Goal: Task Accomplishment & Management: Complete application form

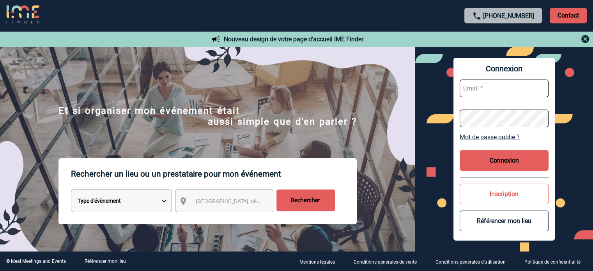
type input "[EMAIL_ADDRESS][DOMAIN_NAME]"
click at [516, 168] on button "Connexion" at bounding box center [503, 160] width 89 height 21
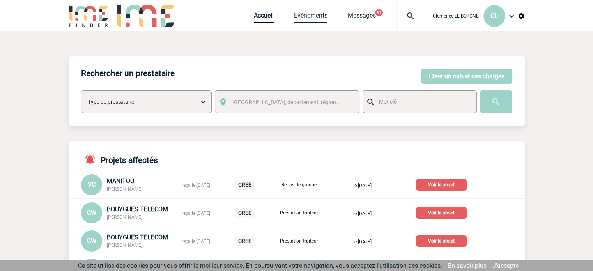
click at [316, 17] on link "Evénements" at bounding box center [311, 17] width 34 height 11
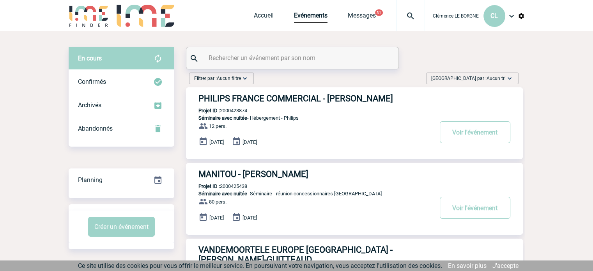
click at [299, 62] on input "text" at bounding box center [293, 57] width 173 height 11
paste input "2000424842"
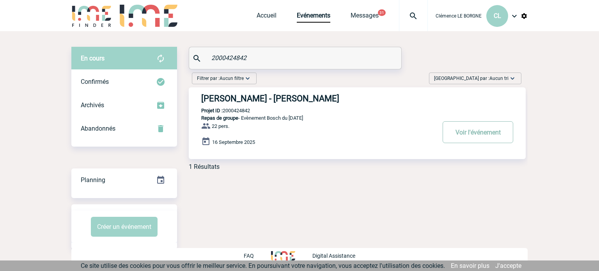
type input "2000424842"
click at [465, 137] on button "Voir l'événement" at bounding box center [477, 132] width 71 height 22
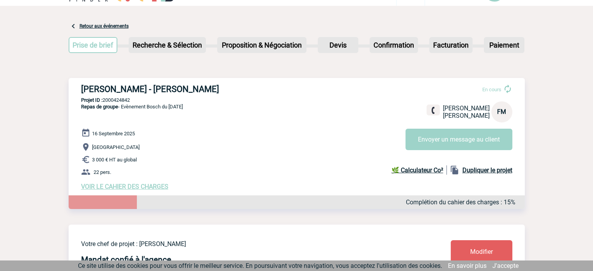
scroll to position [39, 0]
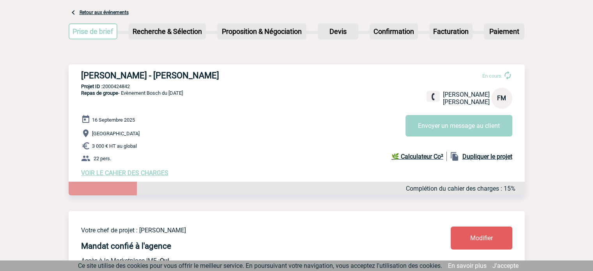
click at [145, 175] on span "VOIR LE CAHIER DES CHARGES" at bounding box center [124, 172] width 87 height 7
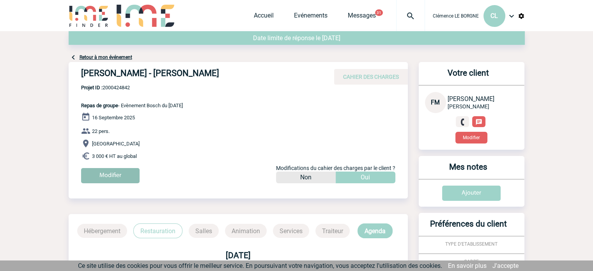
click at [120, 174] on input "Modifier" at bounding box center [110, 175] width 58 height 15
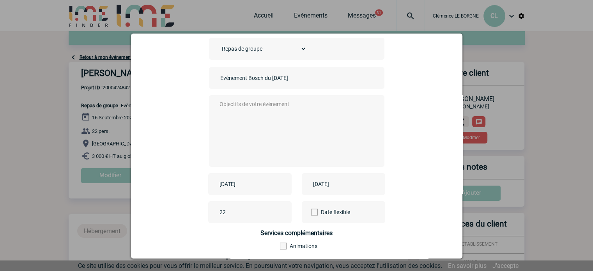
scroll to position [78, 0]
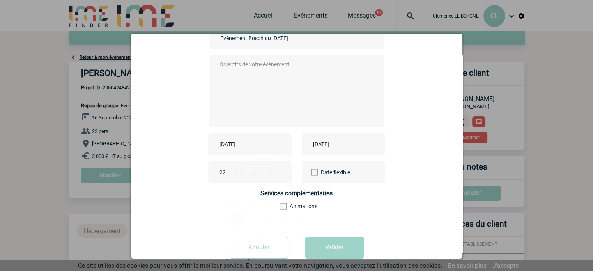
click at [248, 145] on input "[DATE]" at bounding box center [244, 144] width 54 height 10
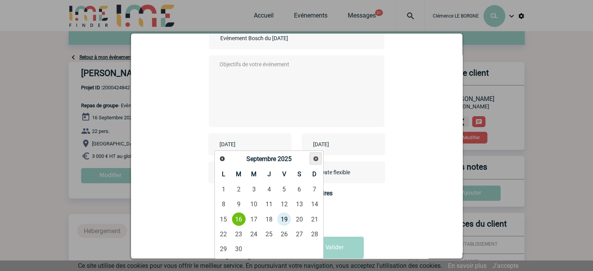
click at [313, 157] on span "Suivant" at bounding box center [316, 158] width 6 height 6
click at [267, 232] on link "20" at bounding box center [269, 234] width 14 height 14
type input "[DATE]"
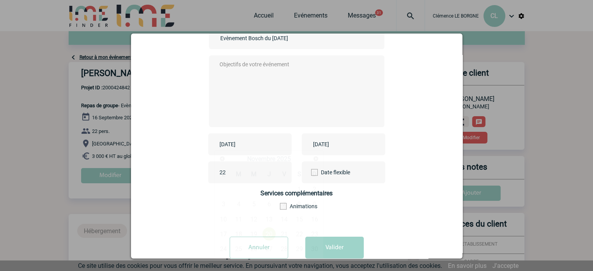
click at [239, 143] on input "[DATE]" at bounding box center [244, 144] width 54 height 10
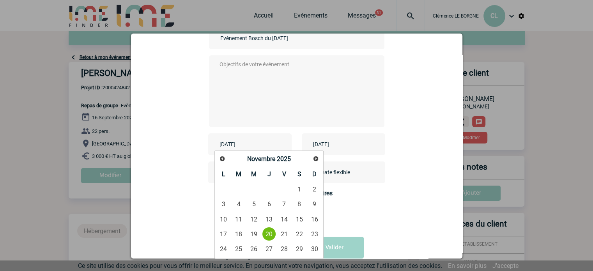
click at [344, 147] on input "[DATE]" at bounding box center [338, 144] width 54 height 10
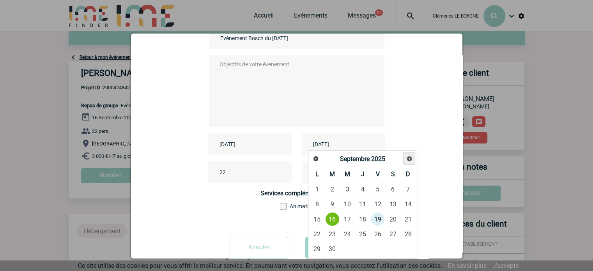
click at [407, 161] on span "Suivant" at bounding box center [409, 158] width 6 height 6
click at [365, 235] on link "20" at bounding box center [362, 234] width 14 height 14
type input "[DATE]"
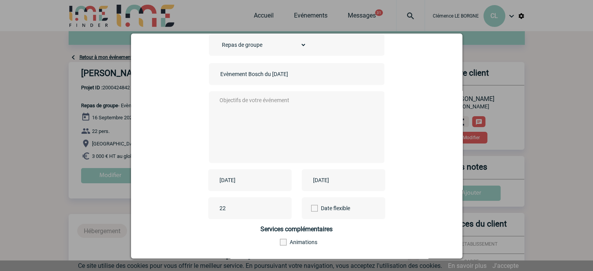
scroll to position [0, 0]
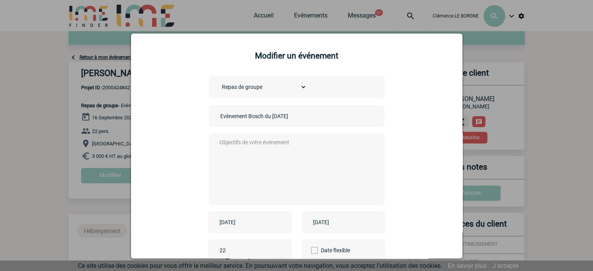
click at [251, 163] on textarea at bounding box center [294, 168] width 154 height 62
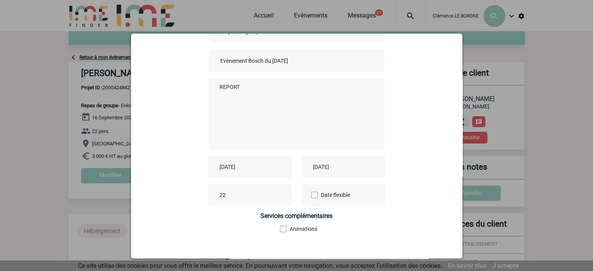
scroll to position [97, 0]
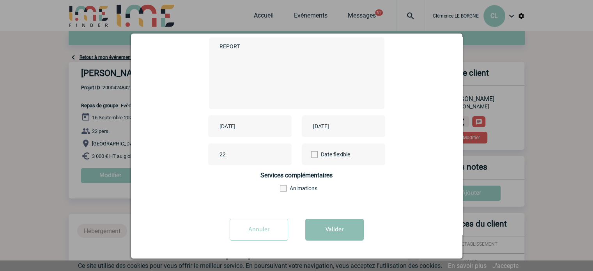
type textarea "REPORT"
click at [355, 231] on button "Valider" at bounding box center [334, 230] width 58 height 22
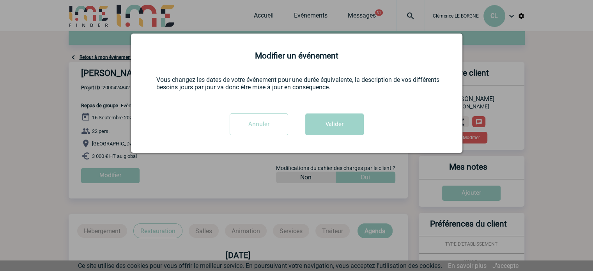
click at [338, 228] on div at bounding box center [296, 135] width 593 height 271
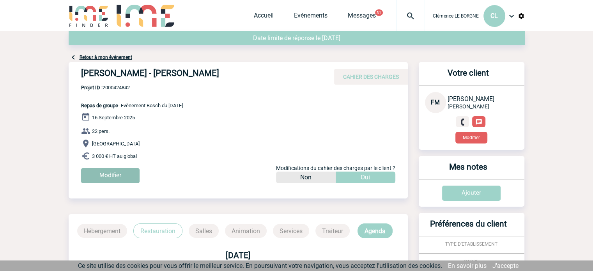
click at [118, 182] on input "Modifier" at bounding box center [110, 175] width 58 height 15
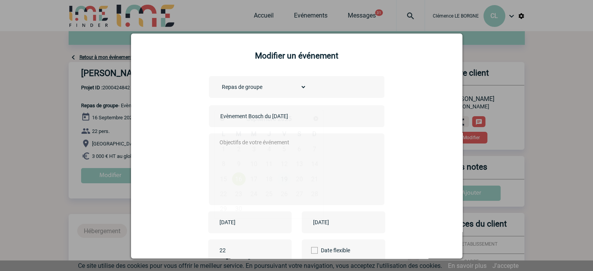
click at [252, 226] on input "[DATE]" at bounding box center [244, 222] width 54 height 10
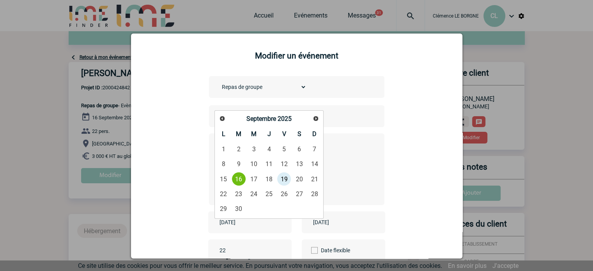
click at [311, 121] on link "Suivant" at bounding box center [315, 118] width 11 height 11
click at [311, 121] on link "Suivant" at bounding box center [315, 118] width 12 height 12
click at [315, 117] on span "Suivant" at bounding box center [316, 118] width 6 height 6
click at [287, 175] on link "19" at bounding box center [284, 179] width 14 height 14
type input "[DATE]"
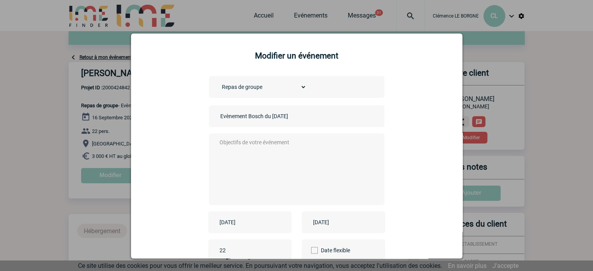
click at [331, 227] on input "[DATE]" at bounding box center [338, 222] width 54 height 10
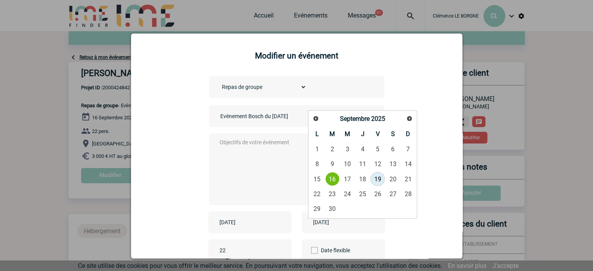
drag, startPoint x: 377, startPoint y: 180, endPoint x: 325, endPoint y: 186, distance: 52.2
click at [377, 180] on link "19" at bounding box center [377, 179] width 14 height 14
type input "[DATE]"
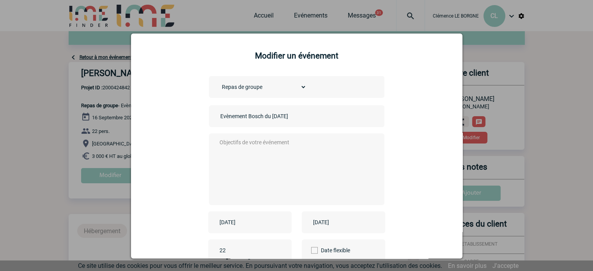
click at [279, 164] on textarea at bounding box center [294, 168] width 154 height 62
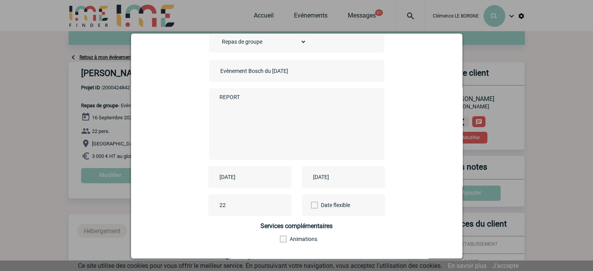
scroll to position [97, 0]
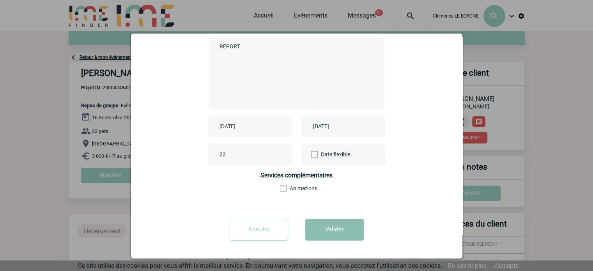
type textarea "REPORT"
click at [336, 231] on button "Valider" at bounding box center [334, 230] width 58 height 22
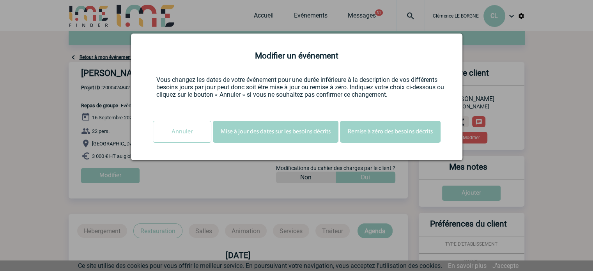
click at [398, 133] on button "Remise à zéro des besoins décrits" at bounding box center [390, 132] width 101 height 22
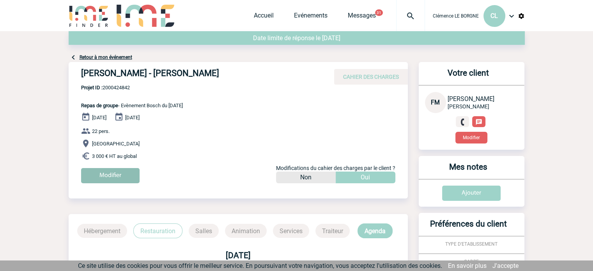
click at [117, 176] on input "Modifier" at bounding box center [110, 175] width 58 height 15
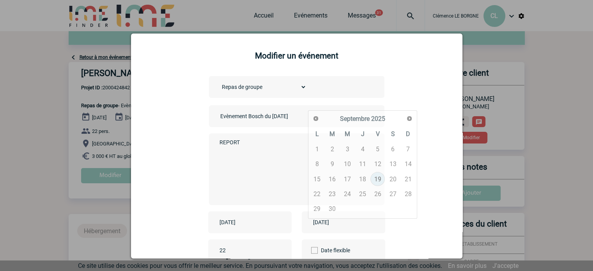
click at [340, 220] on input "[DATE]" at bounding box center [338, 222] width 54 height 10
click at [410, 115] on span "Suivant" at bounding box center [409, 118] width 6 height 6
click at [407, 119] on span "Suivant" at bounding box center [409, 118] width 6 height 6
click at [374, 179] on link "19" at bounding box center [377, 179] width 14 height 14
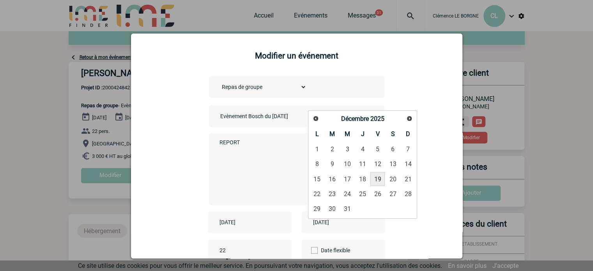
type input "[DATE]"
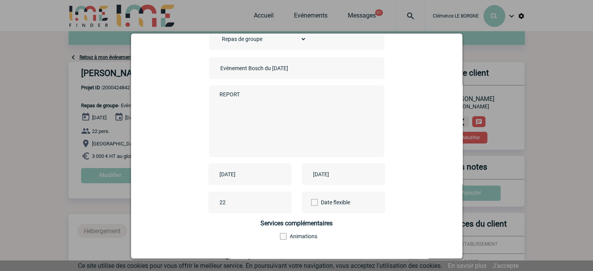
scroll to position [97, 0]
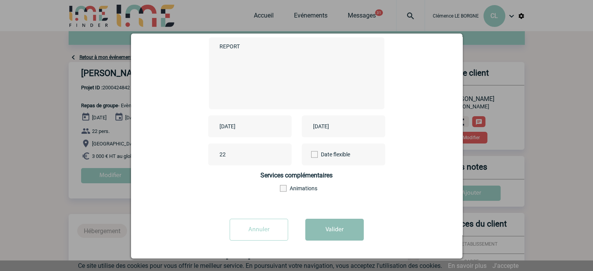
click at [337, 233] on button "Valider" at bounding box center [334, 230] width 58 height 22
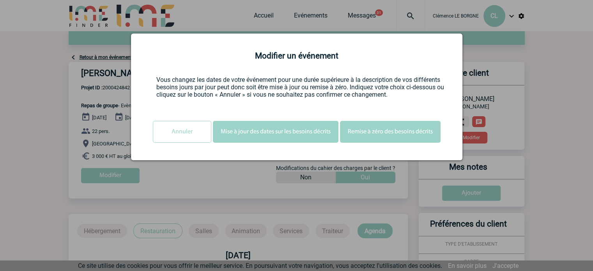
click at [363, 141] on button "Remise à zéro des besoins décrits" at bounding box center [390, 132] width 101 height 22
